Goal: Transaction & Acquisition: Subscribe to service/newsletter

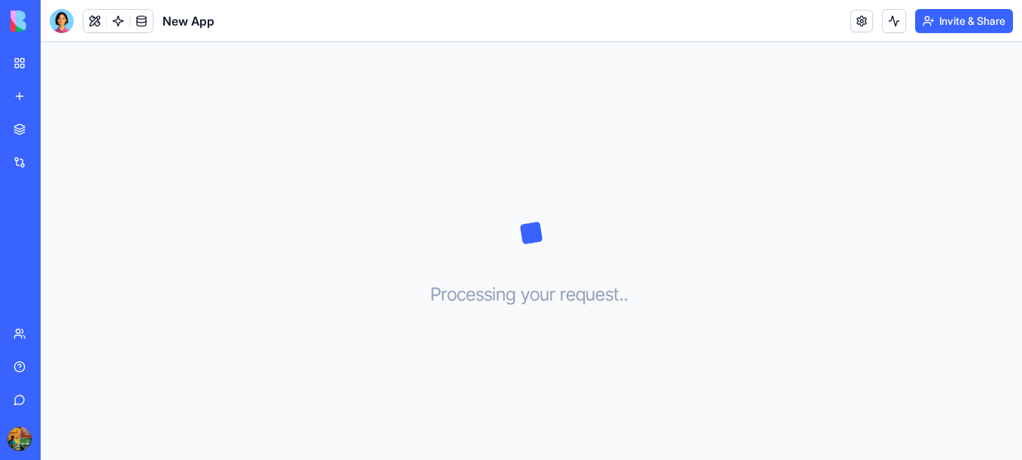
click at [56, 231] on div "ClaimSnap" at bounding box center [35, 234] width 42 height 15
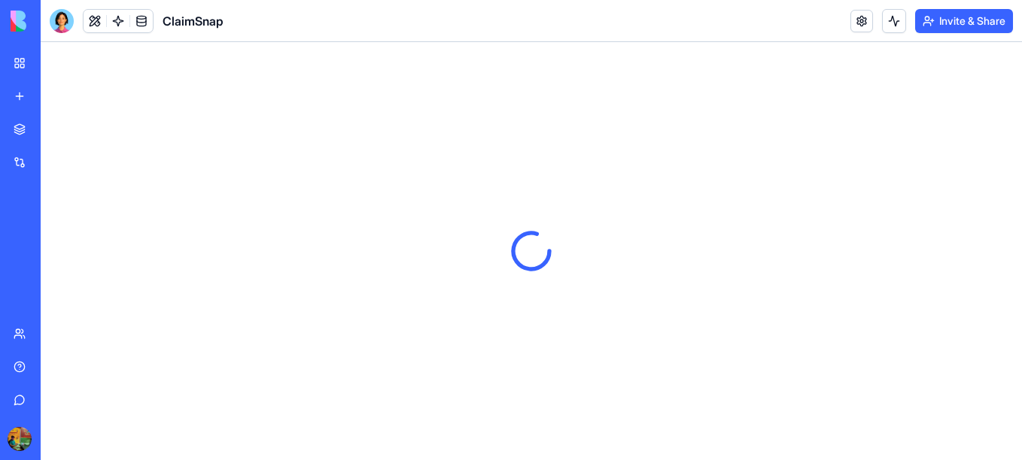
click at [62, 439] on button "Upgrade" at bounding box center [75, 439] width 56 height 24
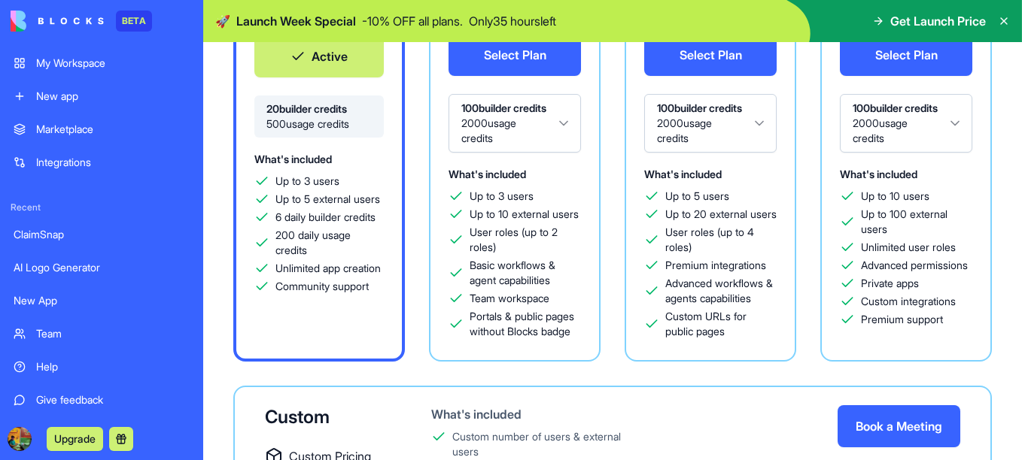
scroll to position [151, 0]
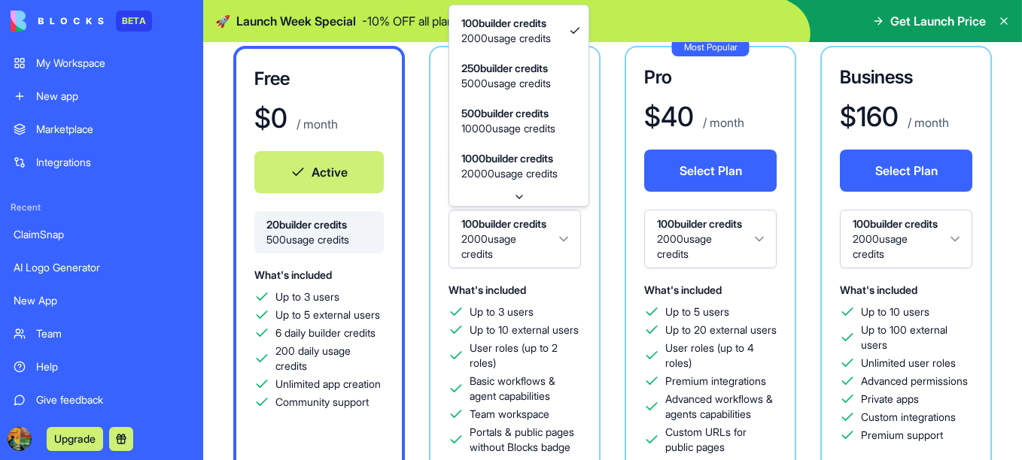
click at [504, 224] on html "BETA My Workspace New app Marketplace Integrations Recent ClaimSnap AI Logo Gen…" at bounding box center [511, 230] width 1022 height 460
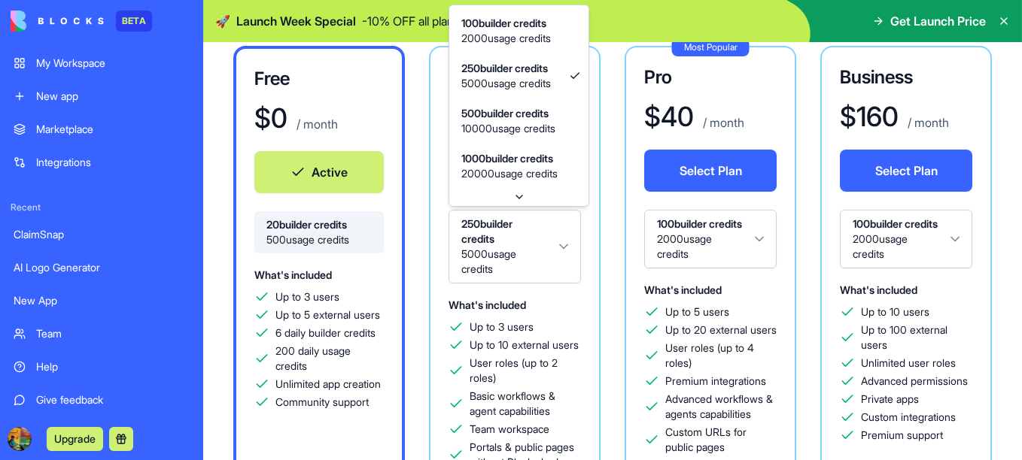
click at [521, 241] on html "BETA My Workspace New app Marketplace Integrations Recent ClaimSnap AI Logo Gen…" at bounding box center [511, 230] width 1022 height 460
